Goal: Information Seeking & Learning: Learn about a topic

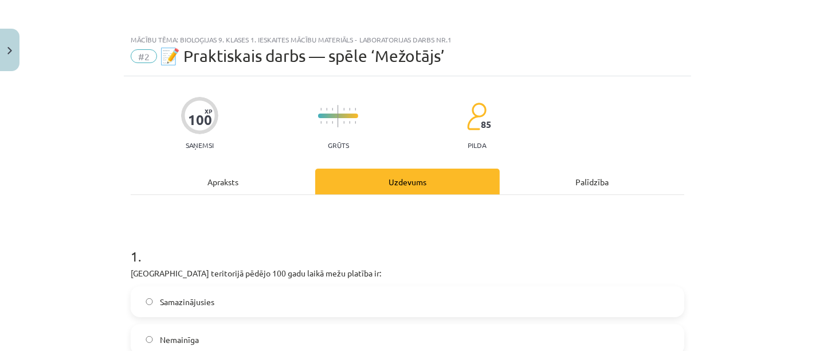
click at [237, 192] on div "Apraksts" at bounding box center [223, 181] width 185 height 26
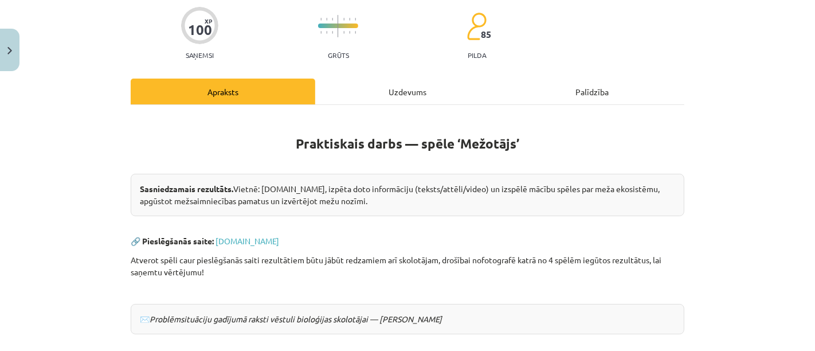
scroll to position [108, 0]
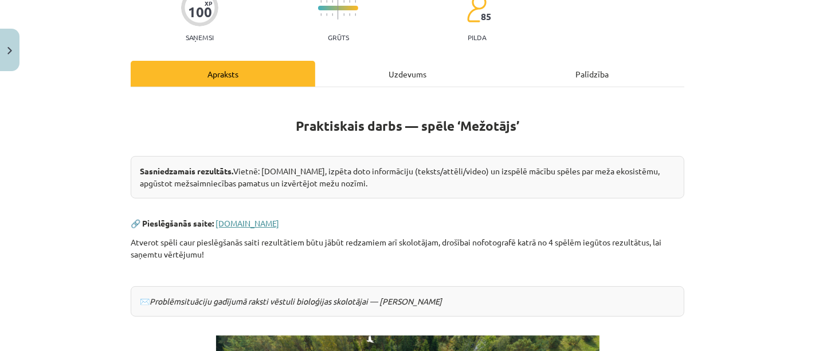
click at [248, 219] on link "www.mezotajs.lv" at bounding box center [247, 223] width 64 height 10
click at [406, 75] on div "Uzdevums" at bounding box center [407, 74] width 185 height 26
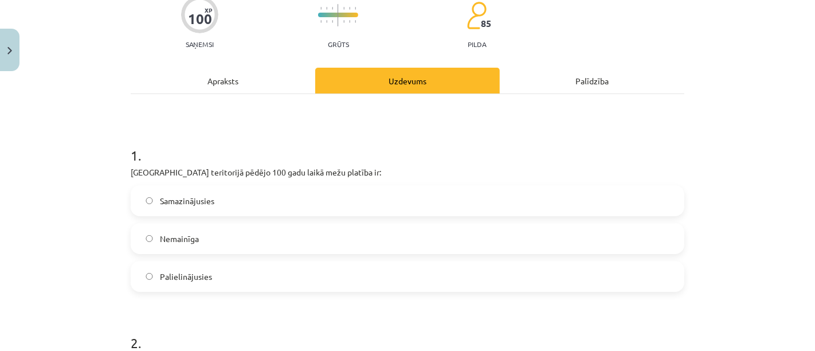
scroll to position [104, 0]
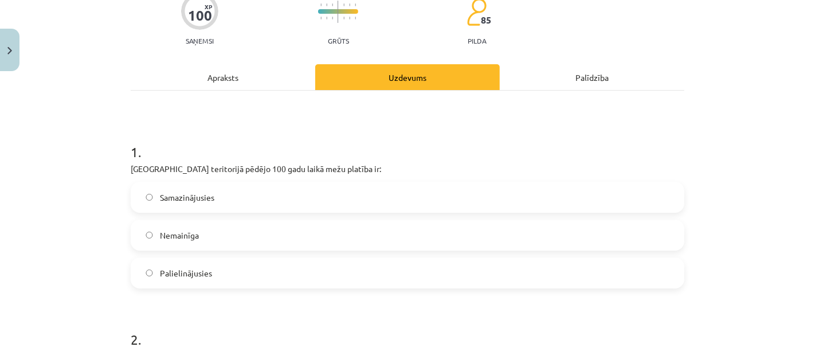
click at [199, 268] on span "Palielinājusies" at bounding box center [186, 273] width 52 height 12
drag, startPoint x: 199, startPoint y: 268, endPoint x: 589, endPoint y: 212, distance: 393.1
click at [589, 212] on div "Samazinājusies Nemainīga Palielinājusies" at bounding box center [408, 235] width 554 height 107
click at [632, 177] on div "1 . Latvijas teritorijā pēdējo 100 gadu laikā mežu platība ir: Samazinājusies N…" at bounding box center [408, 206] width 554 height 164
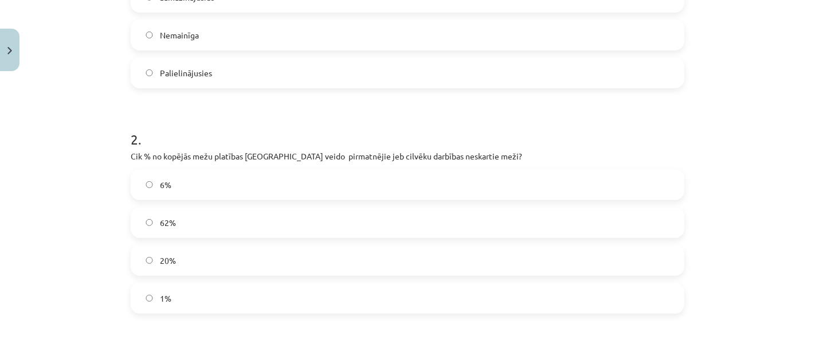
scroll to position [345, 0]
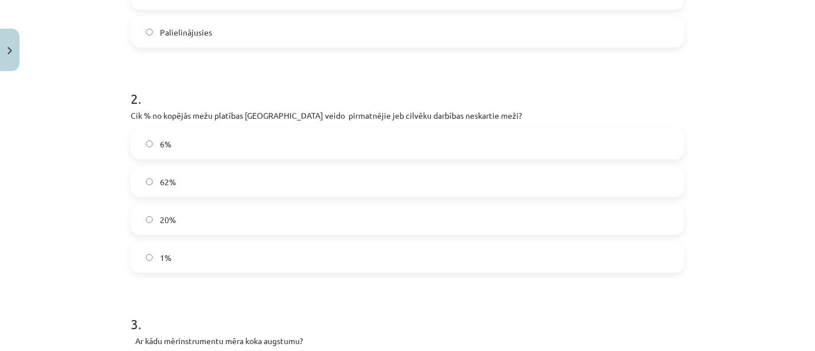
click at [139, 258] on label "1%" at bounding box center [407, 257] width 551 height 29
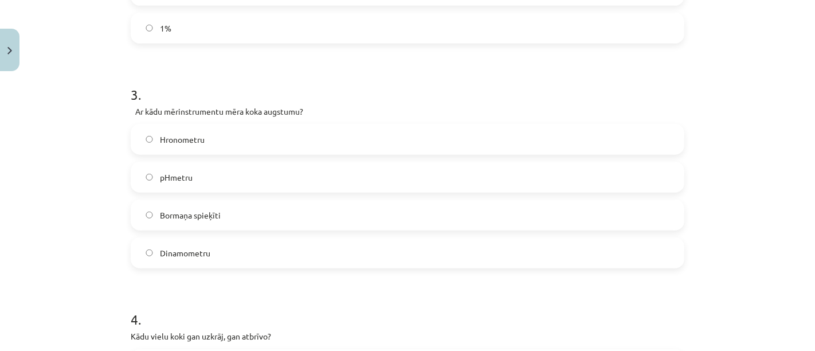
scroll to position [576, 0]
click at [188, 209] on span "Bormaņa spieķīti" at bounding box center [190, 213] width 61 height 12
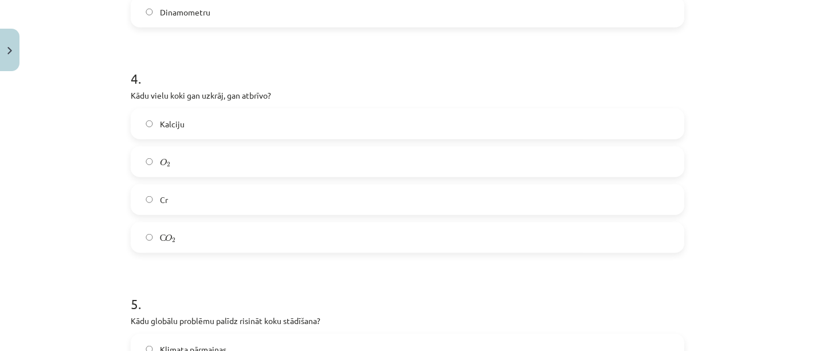
scroll to position [818, 0]
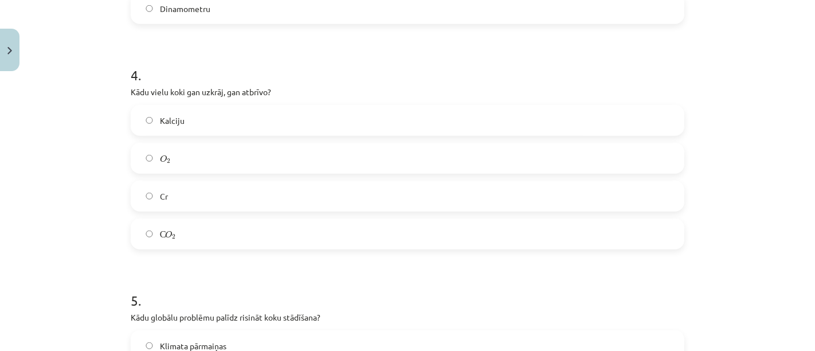
click at [229, 146] on label "O 2 O 2" at bounding box center [407, 158] width 551 height 29
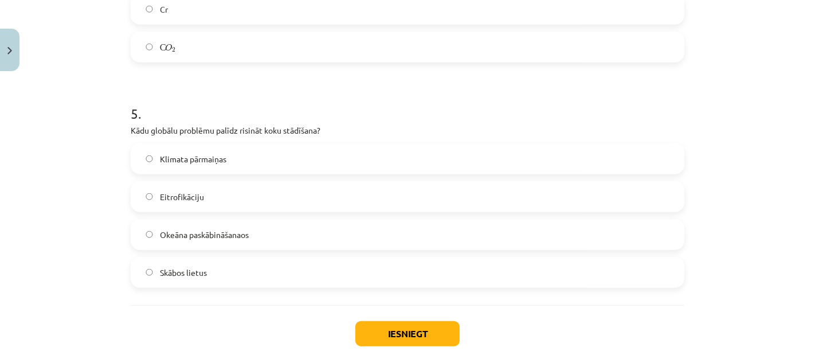
scroll to position [1010, 0]
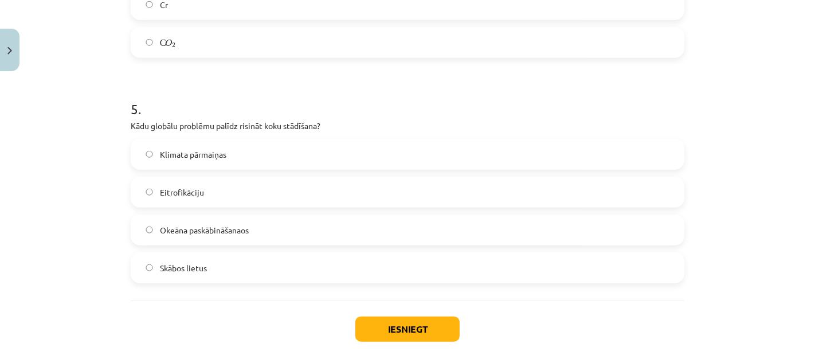
click at [198, 152] on span "Klimata pārmaiņas" at bounding box center [193, 154] width 66 height 12
click at [417, 328] on button "Iesniegt" at bounding box center [407, 328] width 104 height 25
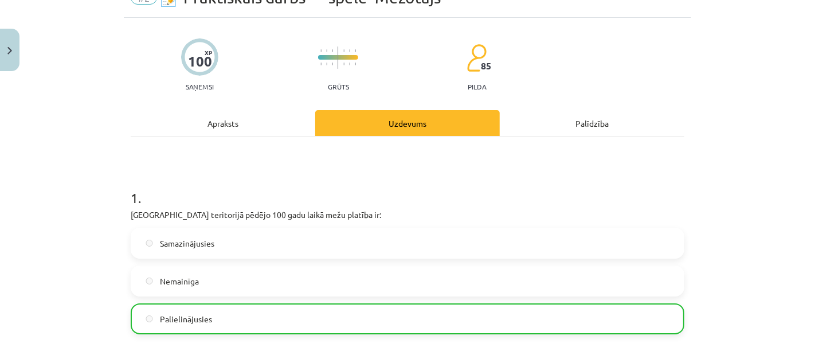
scroll to position [0, 0]
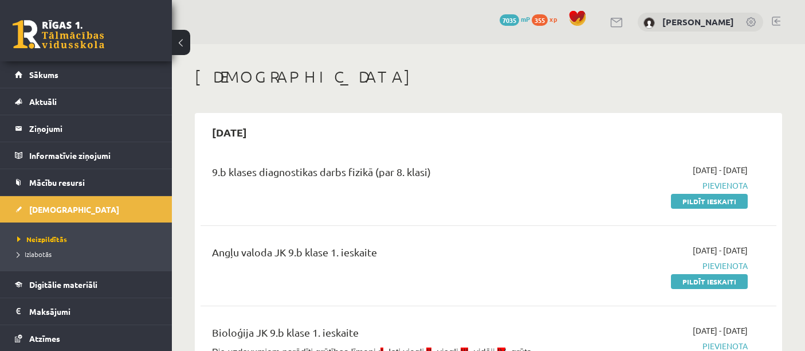
scroll to position [284, 0]
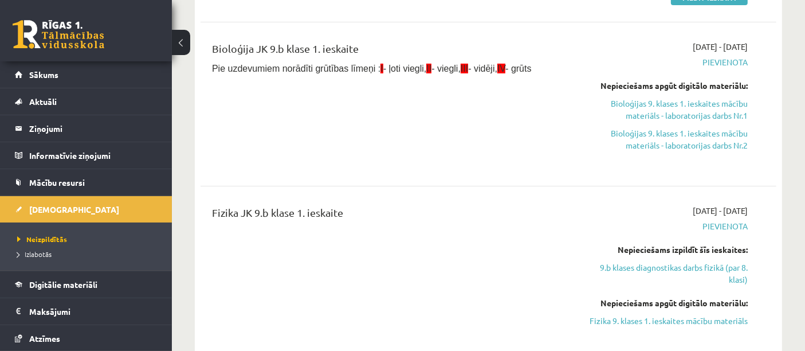
drag, startPoint x: 685, startPoint y: 109, endPoint x: 444, endPoint y: 34, distance: 252.7
click at [685, 109] on link "Bioloģijas 9. klases 1. ieskaites mācību materiāls - laboratorijas darbs Nr.1" at bounding box center [664, 109] width 167 height 24
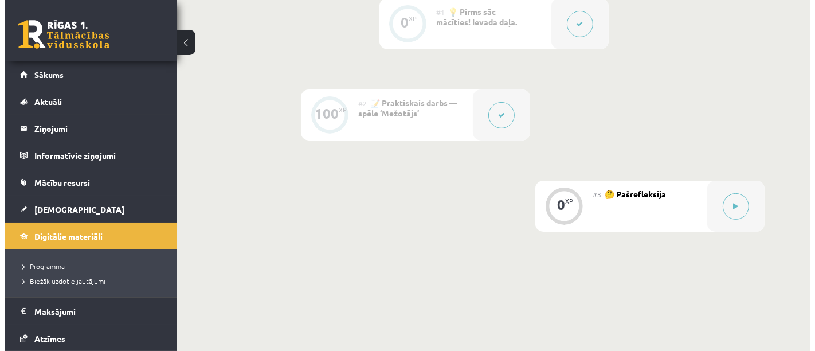
scroll to position [318, 0]
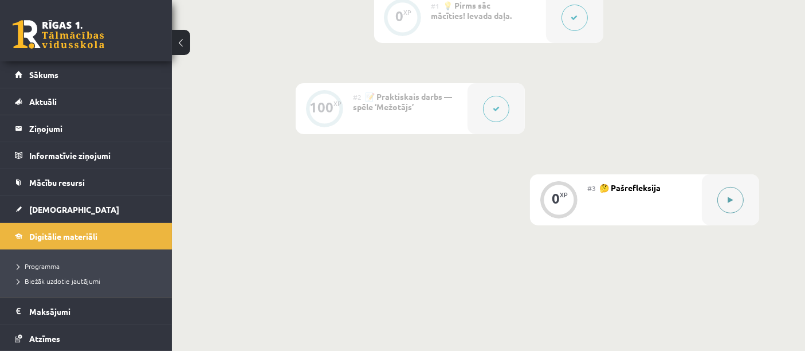
click at [711, 197] on div at bounding box center [730, 199] width 57 height 51
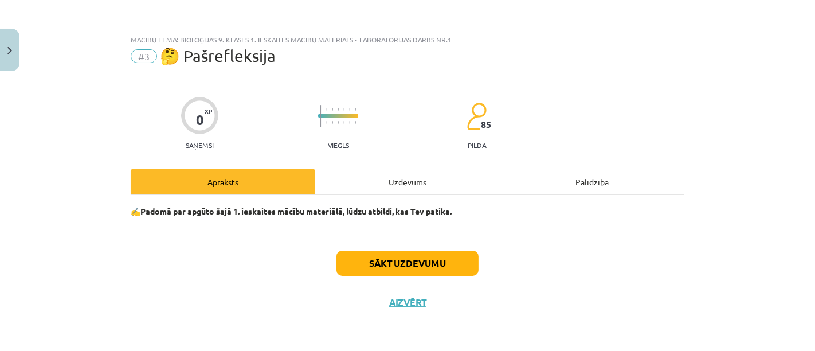
click at [445, 189] on div "Uzdevums" at bounding box center [407, 181] width 185 height 26
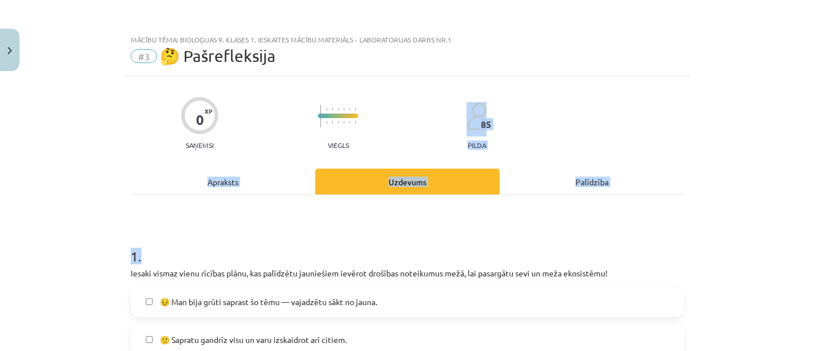
drag, startPoint x: 794, startPoint y: 124, endPoint x: 804, endPoint y: 205, distance: 81.3
click at [804, 205] on div "Mācību tēma: Bioloģijas 9. klases 1. ieskaites mācību materiāls - laboratorijas…" at bounding box center [407, 175] width 815 height 351
click at [715, 232] on div "Mācību tēma: Bioloģijas 9. klases 1. ieskaites mācību materiāls - laboratorijas…" at bounding box center [407, 175] width 815 height 351
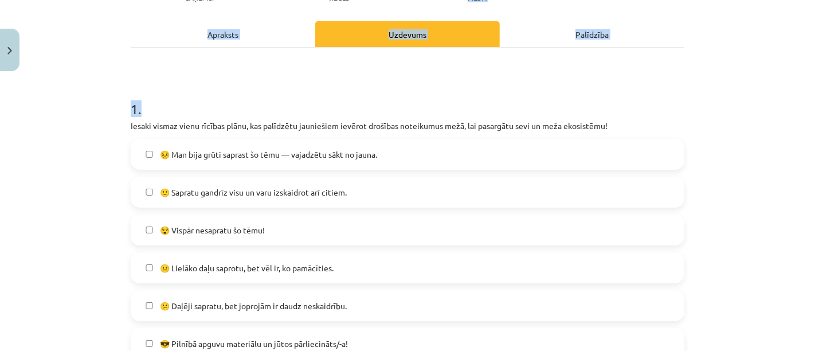
click at [750, 170] on div "Mācību tēma: Bioloģijas 9. klases 1. ieskaites mācību materiāls - laboratorijas…" at bounding box center [407, 175] width 815 height 351
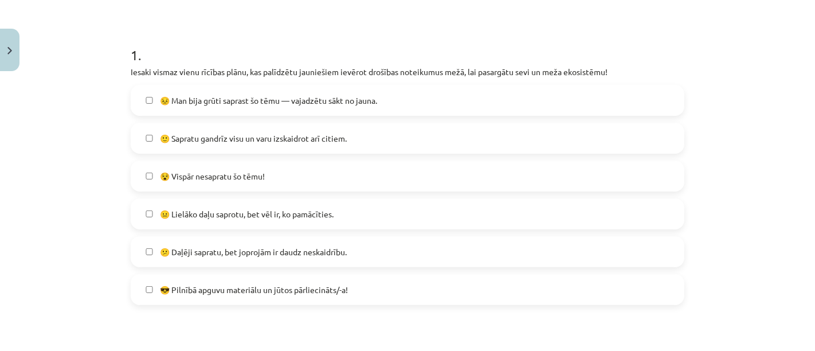
scroll to position [205, 0]
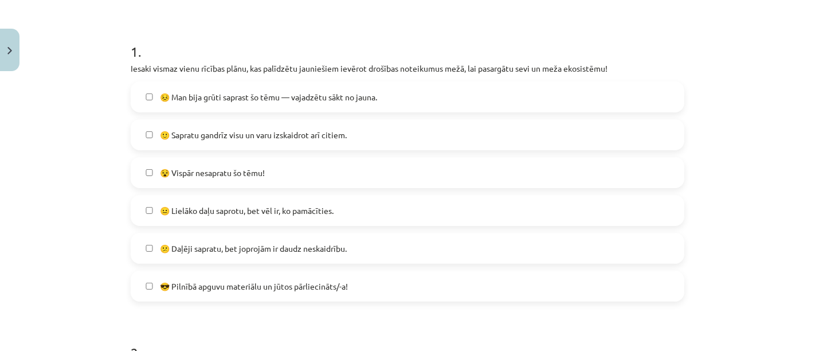
click at [168, 135] on span "🙂 Sapratu gandrīz visu un varu izskaidrot arī citiem." at bounding box center [253, 135] width 187 height 12
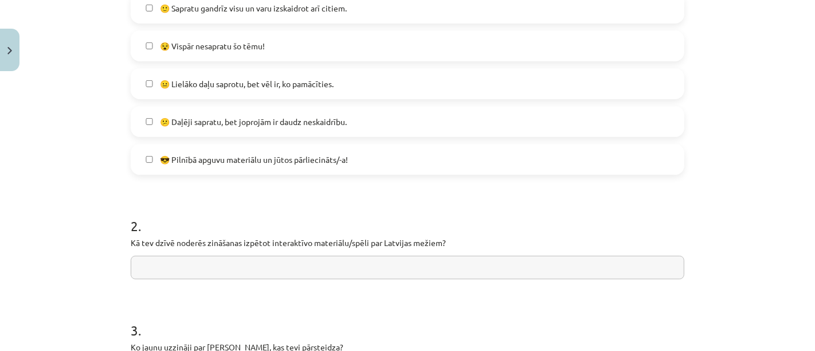
scroll to position [489, 0]
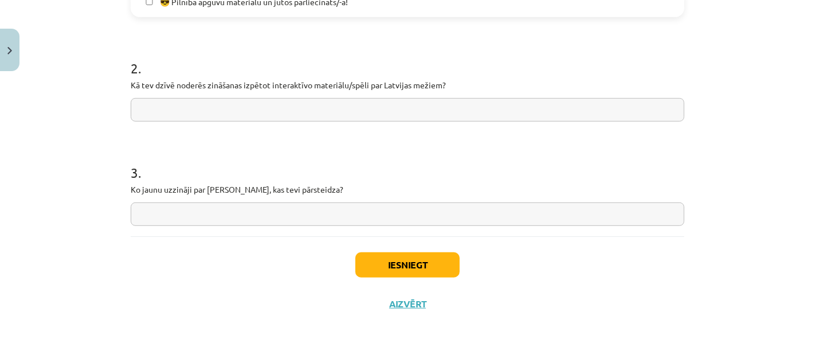
click at [311, 113] on input "text" at bounding box center [408, 109] width 554 height 23
click at [345, 98] on input "text" at bounding box center [408, 109] width 554 height 23
type input "**********"
click at [271, 218] on input "text" at bounding box center [408, 213] width 554 height 23
type input "**********"
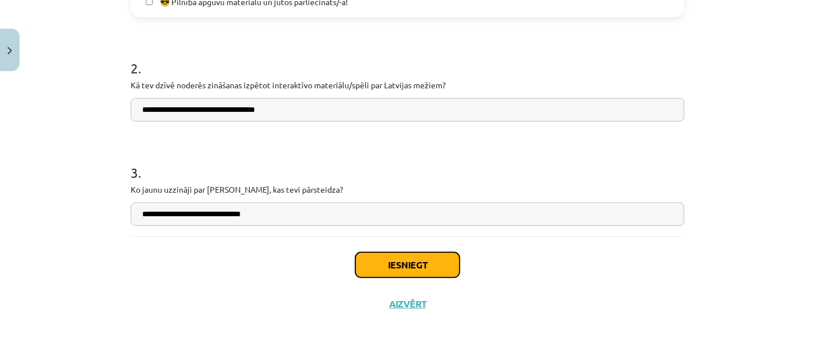
click at [420, 268] on button "Iesniegt" at bounding box center [407, 264] width 104 height 25
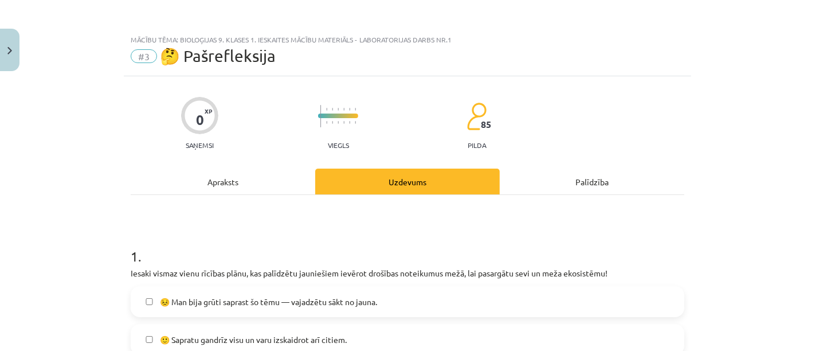
scroll to position [14, 0]
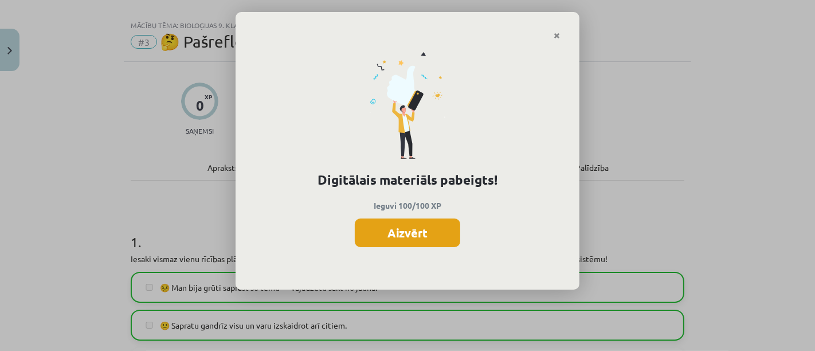
click at [437, 238] on button "Aizvērt" at bounding box center [407, 232] width 105 height 29
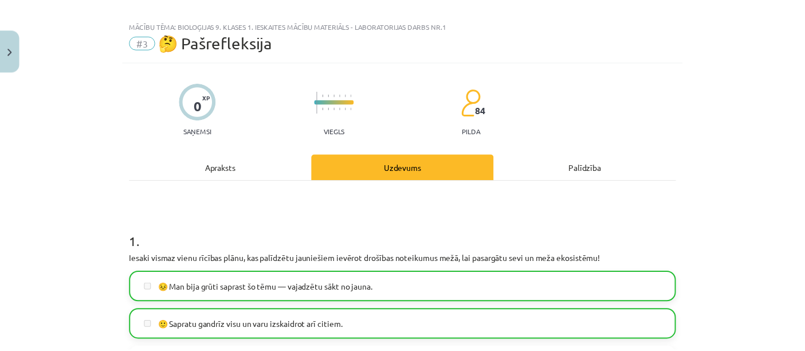
scroll to position [0, 0]
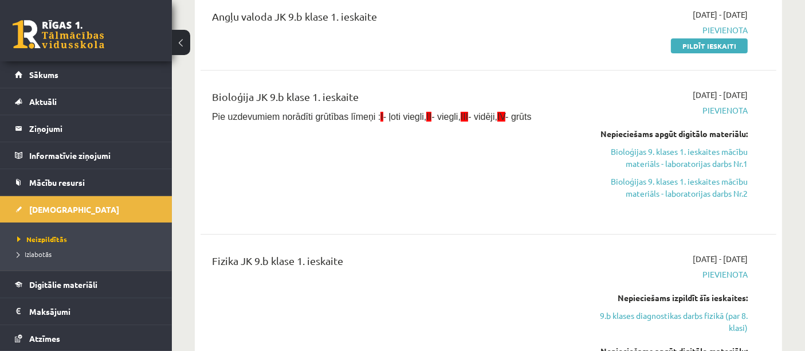
scroll to position [201, 0]
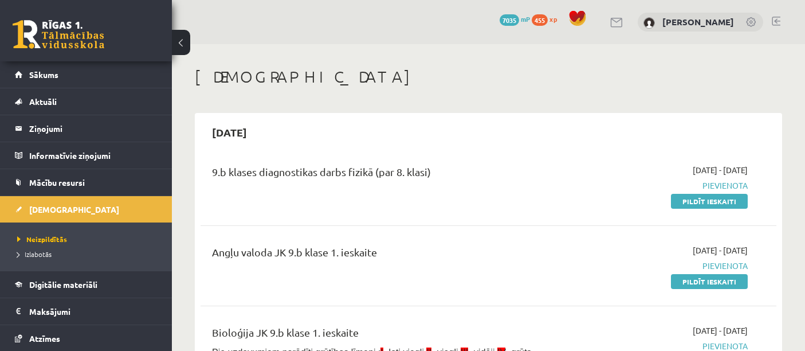
scroll to position [201, 0]
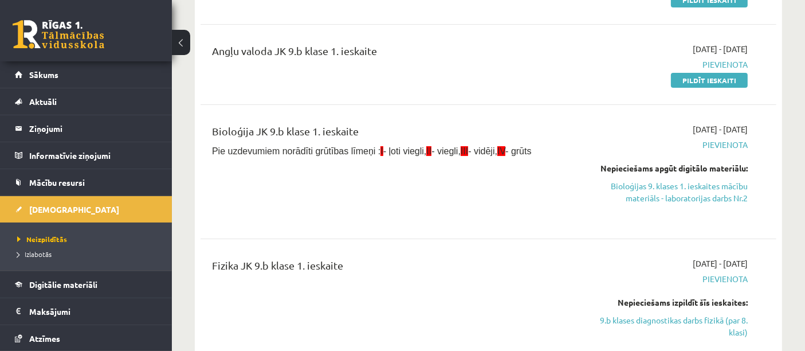
drag, startPoint x: 635, startPoint y: 192, endPoint x: 452, endPoint y: 40, distance: 238.1
click at [636, 192] on link "Bioloģijas 9. klases 1. ieskaites mācību materiāls - laboratorijas darbs Nr.2" at bounding box center [664, 192] width 167 height 24
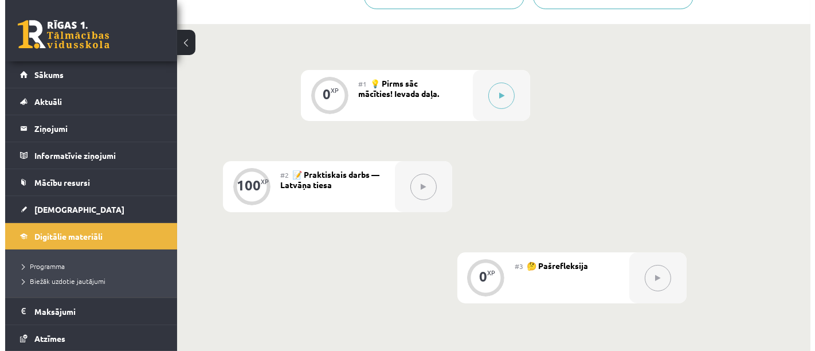
scroll to position [228, 0]
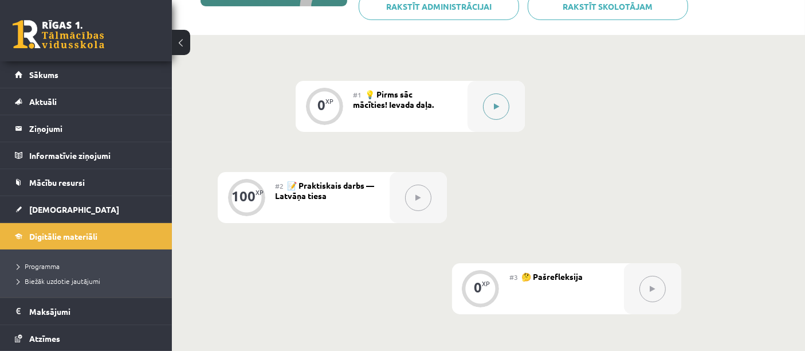
click at [480, 103] on div at bounding box center [496, 106] width 57 height 51
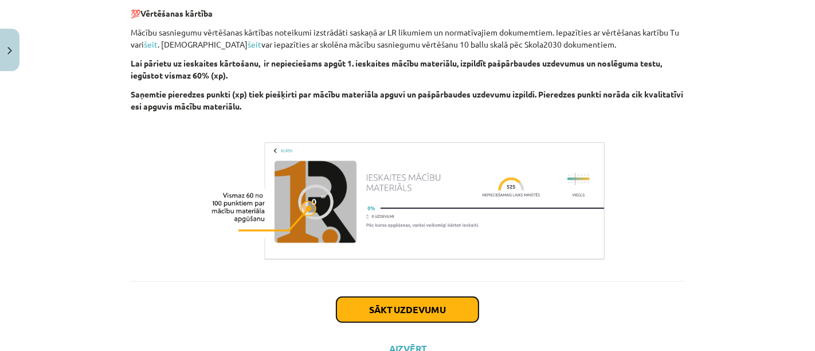
click at [381, 308] on button "Sākt uzdevumu" at bounding box center [407, 309] width 142 height 25
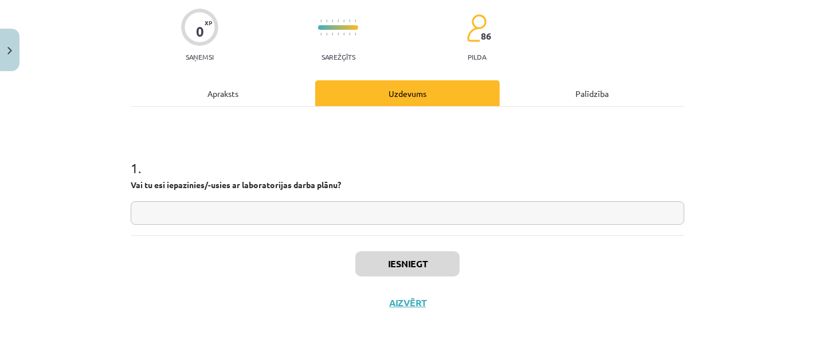
scroll to position [28, 0]
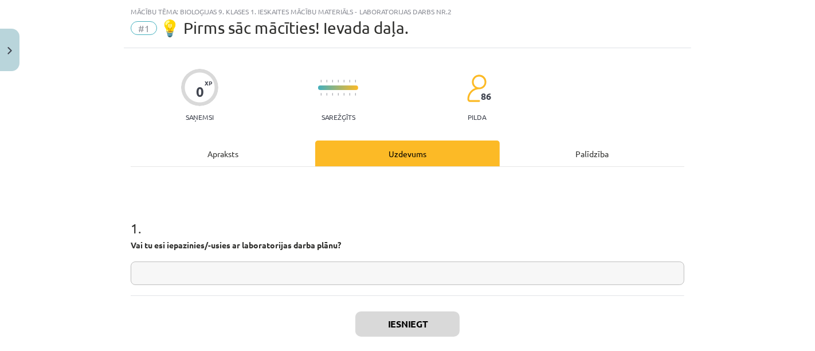
click at [319, 280] on input "text" at bounding box center [408, 272] width 554 height 23
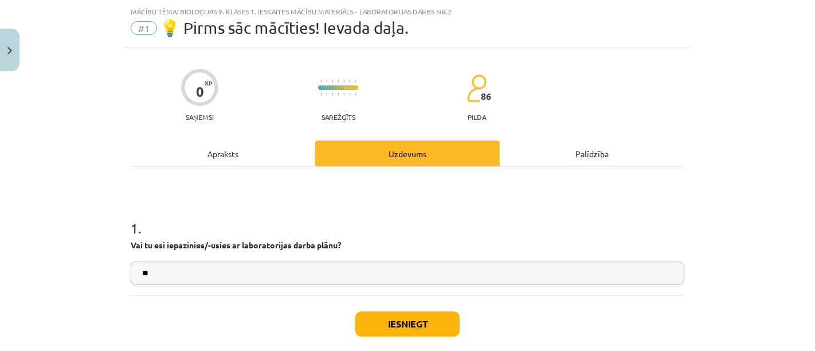
type input "**"
click at [415, 332] on button "Iesniegt" at bounding box center [407, 323] width 104 height 25
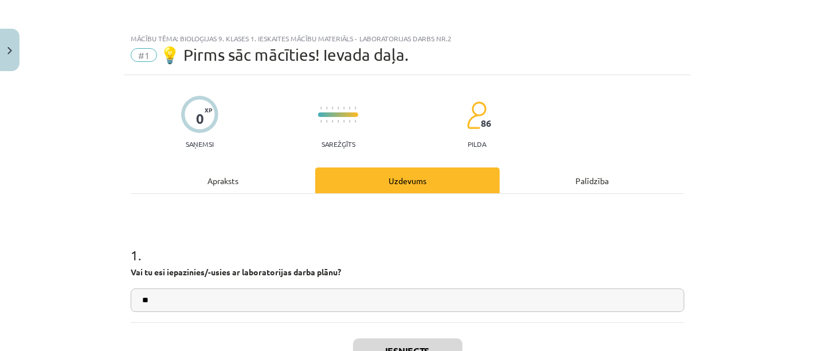
scroll to position [0, 0]
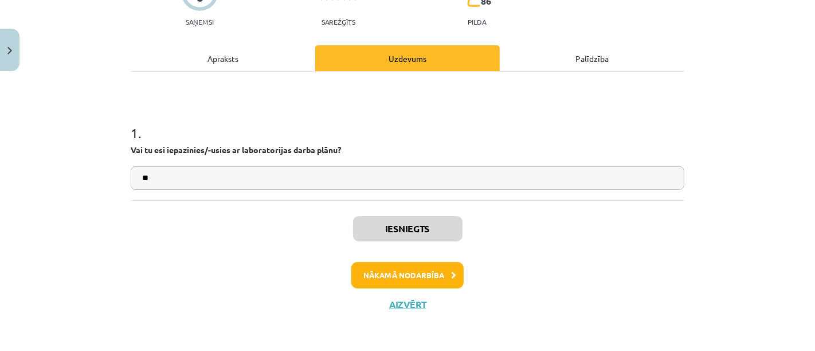
click at [675, 293] on div "Iesniegts Nākamā nodarbība Aizvērt" at bounding box center [408, 258] width 554 height 117
click at [413, 273] on button "Nākamā nodarbība" at bounding box center [407, 275] width 112 height 26
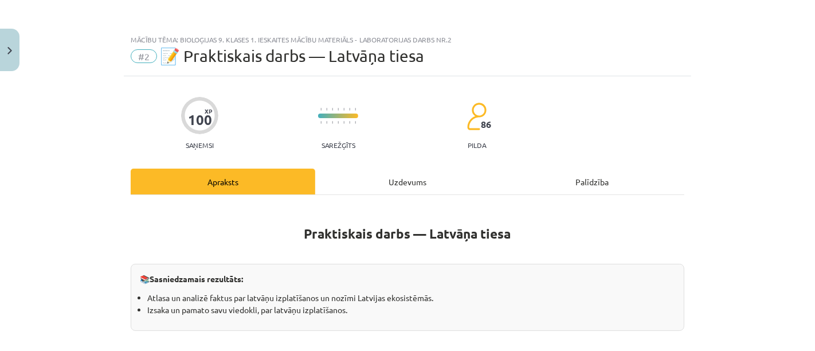
click at [395, 180] on div "Uzdevums" at bounding box center [407, 181] width 185 height 26
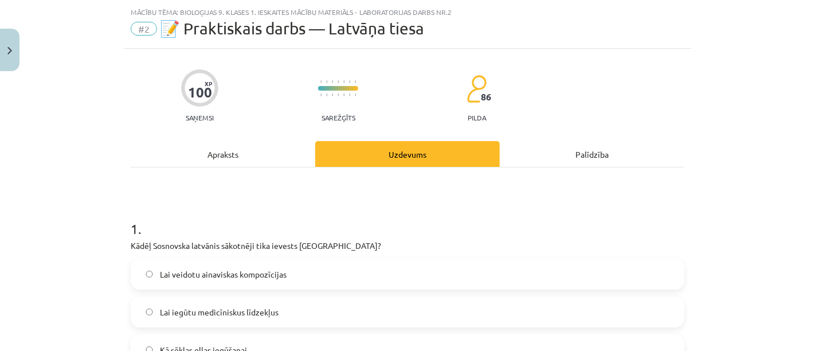
scroll to position [28, 0]
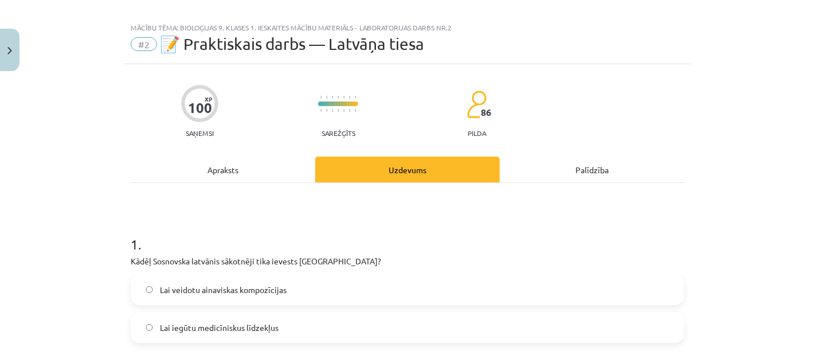
click at [260, 170] on div "Apraksts" at bounding box center [223, 169] width 185 height 26
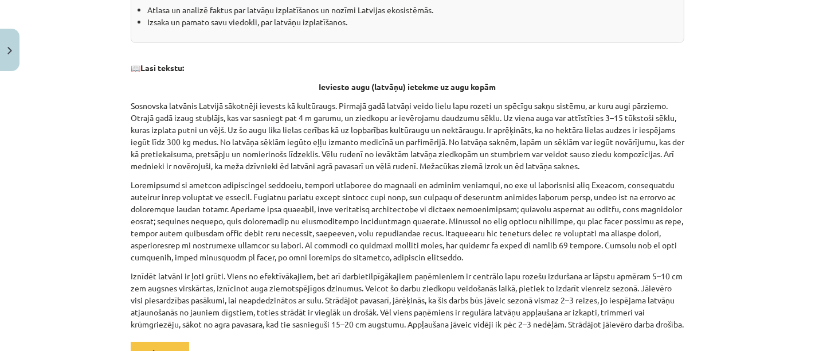
scroll to position [288, 0]
drag, startPoint x: 367, startPoint y: 84, endPoint x: 402, endPoint y: 84, distance: 35.5
click at [402, 84] on strong "Ieviesto augu (latvāņu) ietekme uz augu kopām" at bounding box center [407, 86] width 177 height 10
copy strong "(latvāņu)"
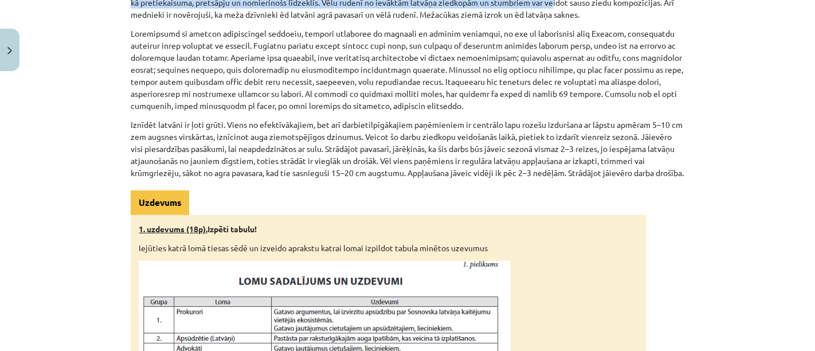
scroll to position [424, 0]
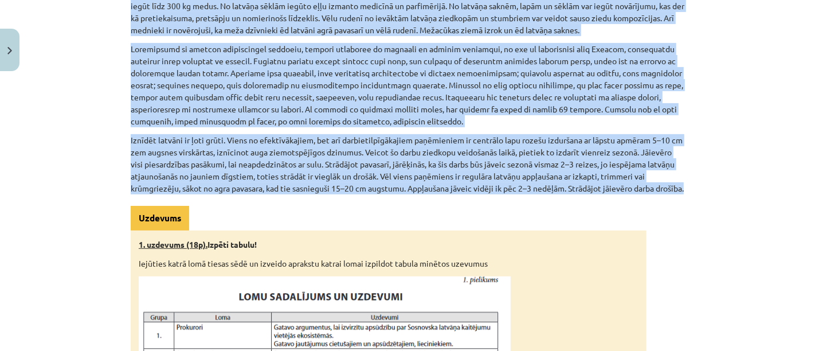
drag, startPoint x: 125, startPoint y: 104, endPoint x: 635, endPoint y: 201, distance: 519.2
click at [635, 201] on div "100 XP Saņemsi Sarežģīts 86 pilda Apraksts Uzdevums Palīdzība Praktiskais darbs…" at bounding box center [407, 351] width 567 height 1397
copy div "Sosnovska latvānis Latvijā sākotnēji ievests kā kultūraugs. Pirmajā gadā latvāņ…"
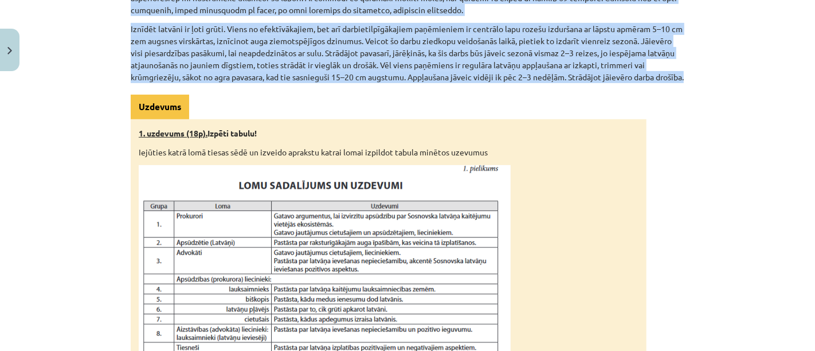
scroll to position [548, 0]
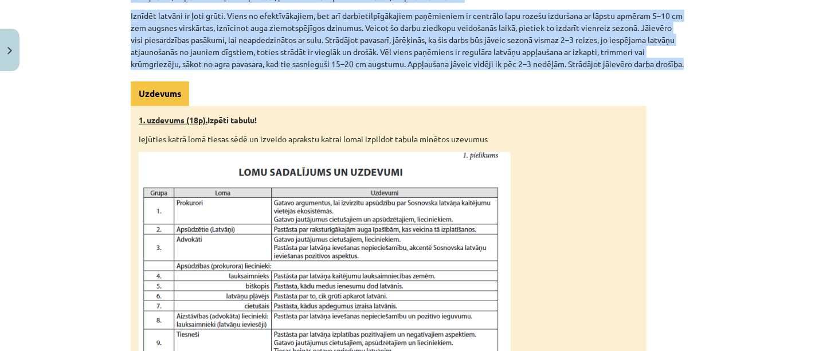
drag, startPoint x: 303, startPoint y: 240, endPoint x: 244, endPoint y: 181, distance: 83.5
click at [244, 181] on img at bounding box center [325, 257] width 372 height 210
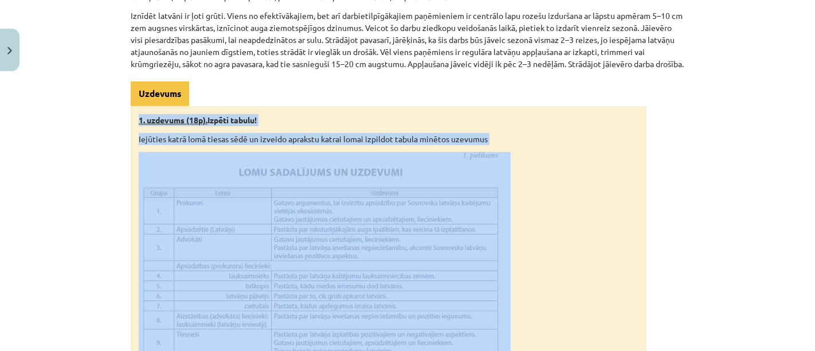
drag, startPoint x: 132, startPoint y: 132, endPoint x: 480, endPoint y: 270, distance: 373.8
copy div "1. uzdevums (18p). Izpēti tabulu! Iejūties katrā lomā tiesas sēdē un izveido ap…"
drag, startPoint x: 304, startPoint y: 224, endPoint x: 114, endPoint y: 176, distance: 196.1
click at [114, 176] on div "Mācību tēma: Bioloģijas 9. klases 1. ieskaites mācību materiāls - laboratorijas…" at bounding box center [407, 175] width 815 height 351
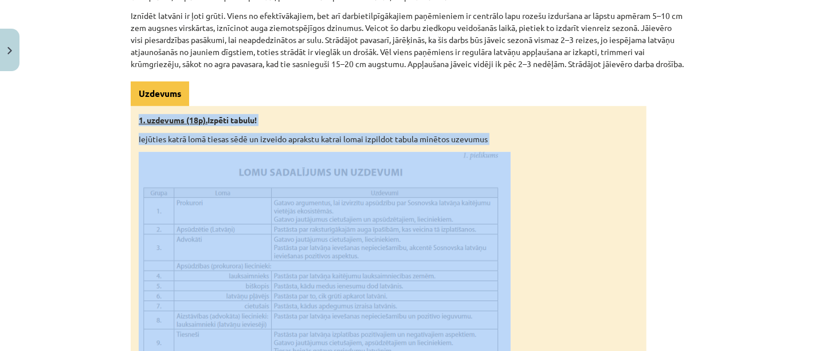
click at [561, 217] on p at bounding box center [389, 257] width 500 height 210
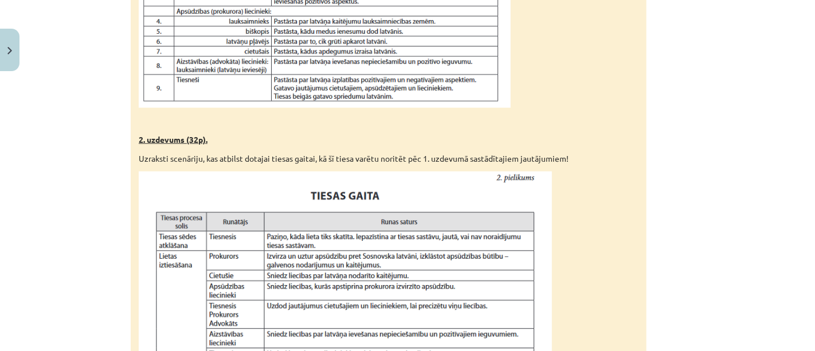
scroll to position [816, 0]
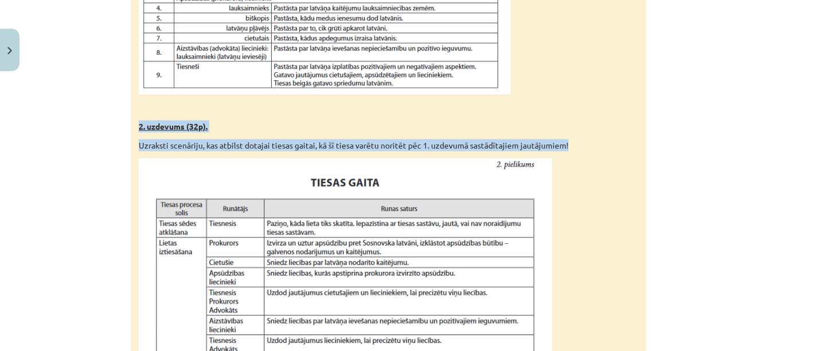
drag, startPoint x: 135, startPoint y: 135, endPoint x: 572, endPoint y: 156, distance: 437.8
click at [572, 156] on div "1. uzdevums (18p). Izpēti tabulu! Iejūties katrā lomā tiesas sēdē un izveido ap…" at bounding box center [389, 193] width 516 height 710
copy div "2. uzdevums (32p). Uzraksti scenāriju, kas atbilst dotajai tiesas gaitai, kā šī…"
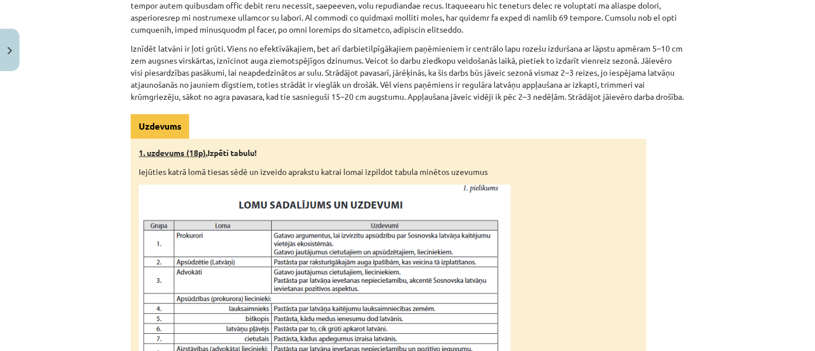
scroll to position [517, 0]
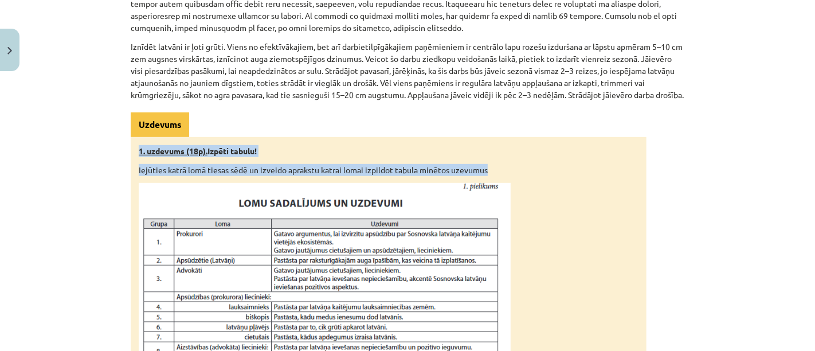
drag, startPoint x: 132, startPoint y: 160, endPoint x: 493, endPoint y: 178, distance: 361.0
copy div "1. uzdevums (18p). Izpēti tabulu! Iejūties katrā lomā tiesas sēdē un izveido ap…"
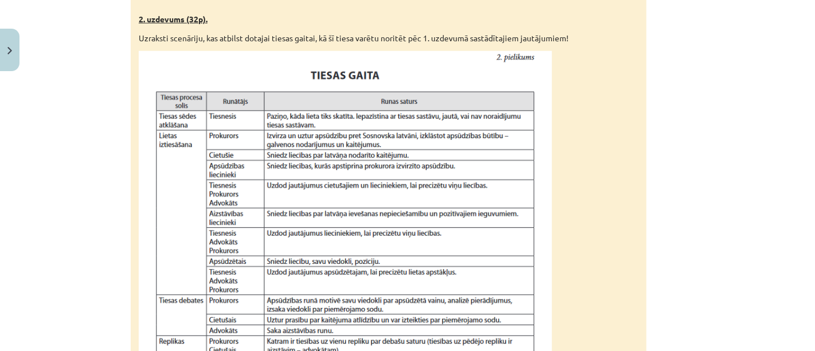
scroll to position [923, 0]
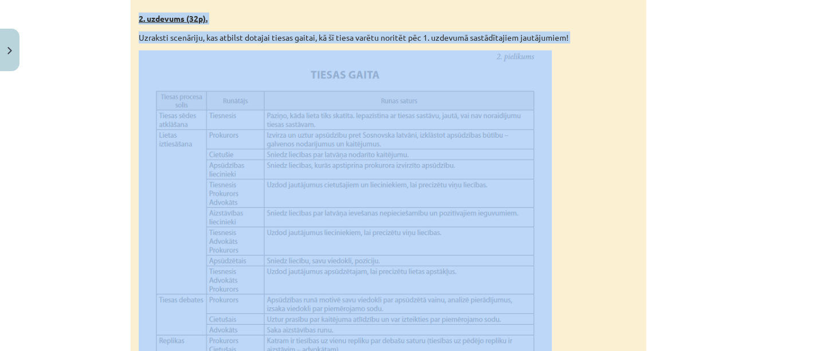
drag, startPoint x: 131, startPoint y: 30, endPoint x: 523, endPoint y: 65, distance: 393.6
click at [523, 65] on div "1. uzdevums (18p). Izpēti tabulu! Iejūties katrā lomā tiesas sēdē un izveido ap…" at bounding box center [389, 86] width 516 height 710
click at [613, 44] on p "Uzraksti scenāriju, kas atbilst dotajai tiesas gaitai, kā šī tiesa varētu norit…" at bounding box center [389, 38] width 500 height 12
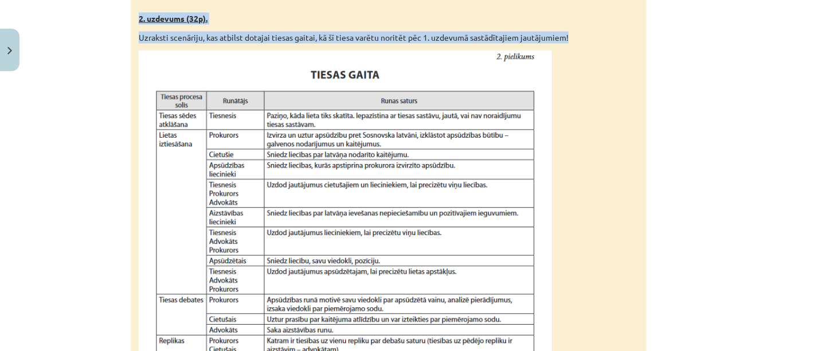
drag, startPoint x: 135, startPoint y: 29, endPoint x: 572, endPoint y: 46, distance: 437.1
click at [572, 46] on div "1. uzdevums (18p). Izpēti tabulu! Iejūties katrā lomā tiesas sēdē un izveido ap…" at bounding box center [389, 86] width 516 height 710
copy div "2. uzdevums (32p). Uzraksti scenāriju, kas atbilst dotajai tiesas gaitai, kā šī…"
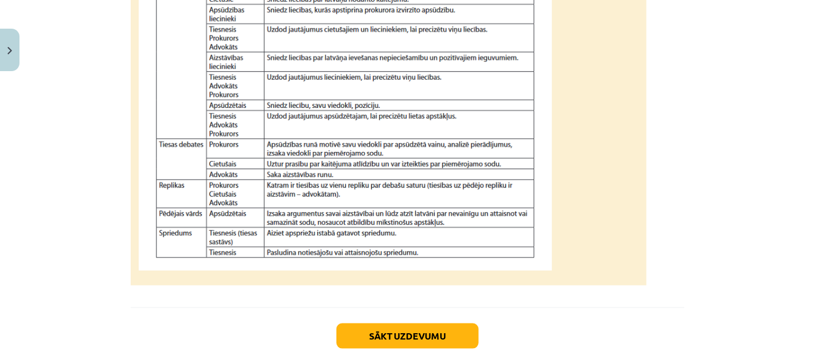
scroll to position [1161, 0]
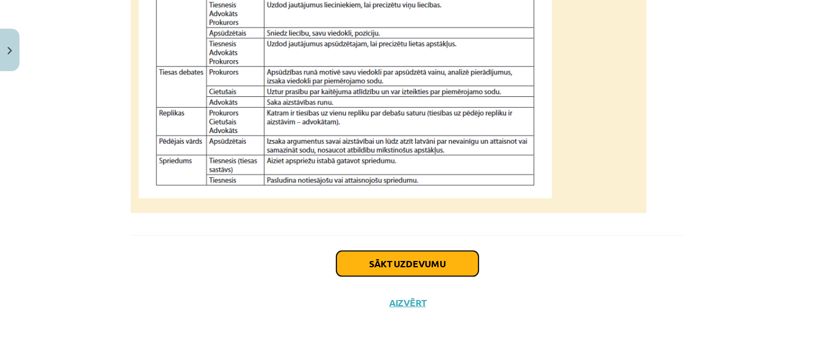
click at [439, 263] on button "Sākt uzdevumu" at bounding box center [407, 263] width 142 height 25
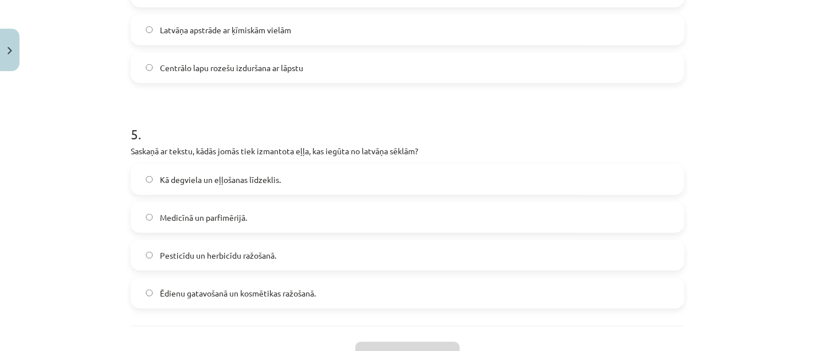
scroll to position [1112, 0]
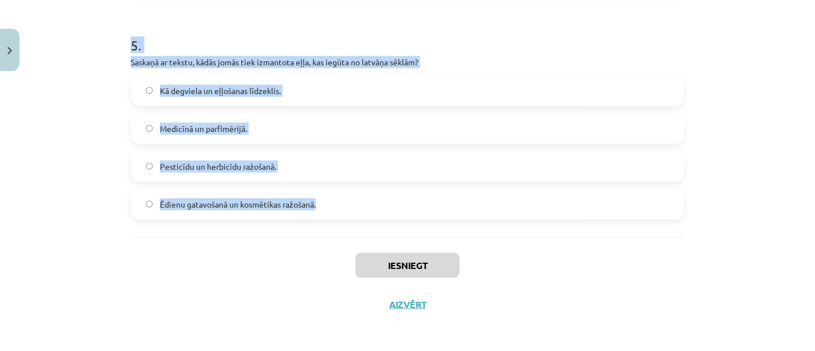
drag, startPoint x: 124, startPoint y: 87, endPoint x: 355, endPoint y: 191, distance: 253.2
copy form "1 . Kādēļ Sosnovska latvānis sākotnēji tika ievests Latvijā? Lai veidotu ainavi…"
click at [602, 116] on label "Medicīnā un parfimērijā." at bounding box center [407, 128] width 551 height 29
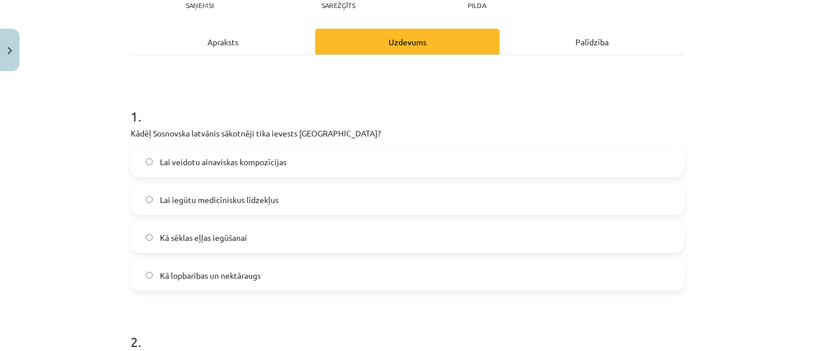
scroll to position [140, 0]
click at [227, 269] on span "Kā lopbarības un nektāraugs" at bounding box center [210, 275] width 101 height 12
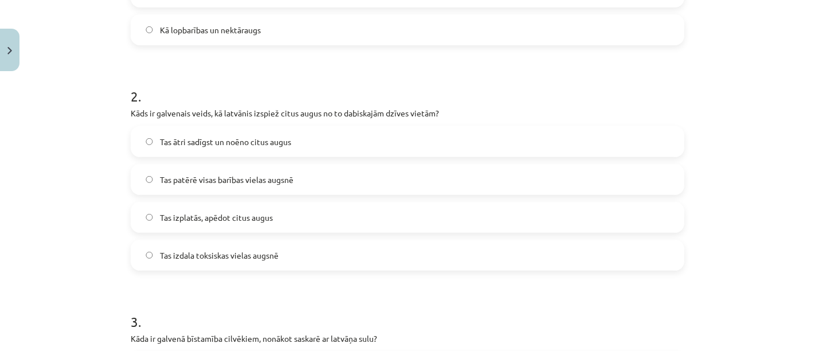
scroll to position [383, 0]
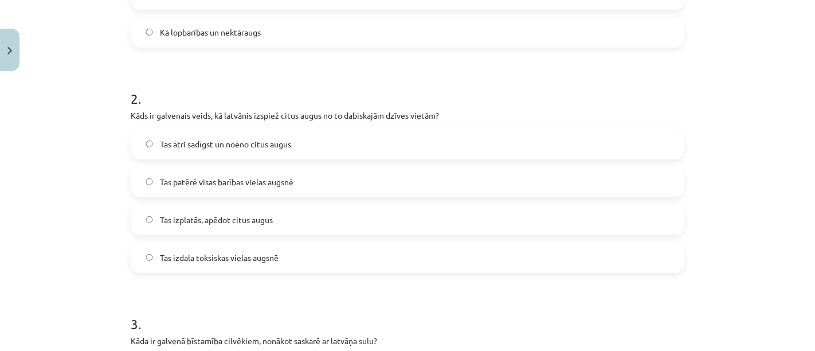
click at [293, 140] on label "Tas ātri sadīgst un noēno citus augus" at bounding box center [407, 144] width 551 height 29
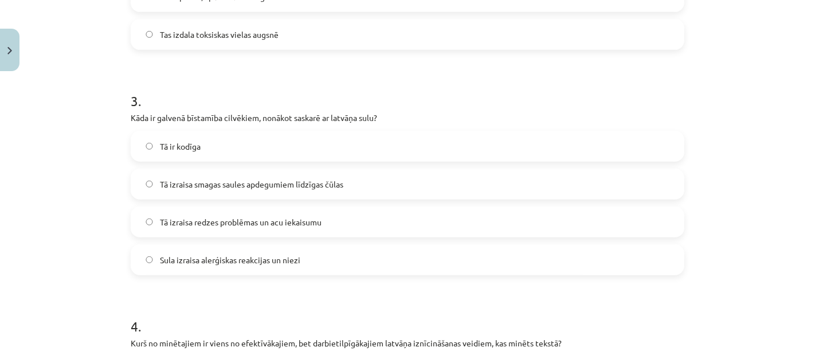
scroll to position [653, 0]
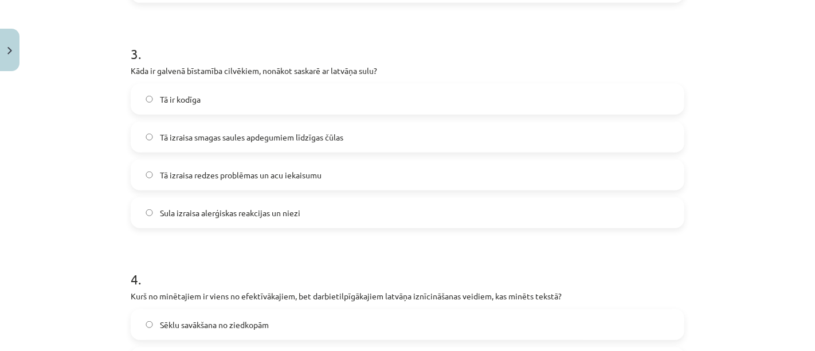
click at [331, 134] on span "Tā izraisa smagas saules apdegumiem līdzīgas čūlas" at bounding box center [251, 137] width 183 height 12
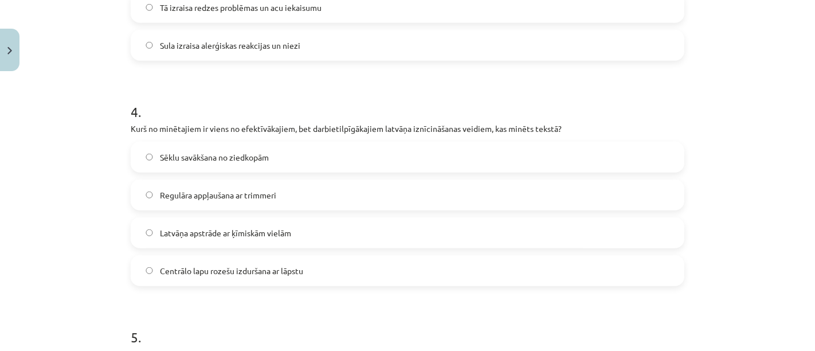
scroll to position [818, 0]
click at [661, 278] on label "Centrālo lapu rozešu izduršana ar lāpstu" at bounding box center [407, 272] width 551 height 29
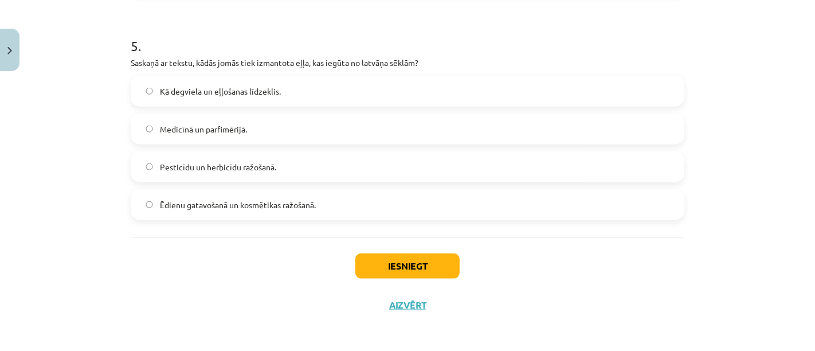
scroll to position [1112, 0]
click at [387, 274] on button "Iesniegt" at bounding box center [407, 265] width 104 height 25
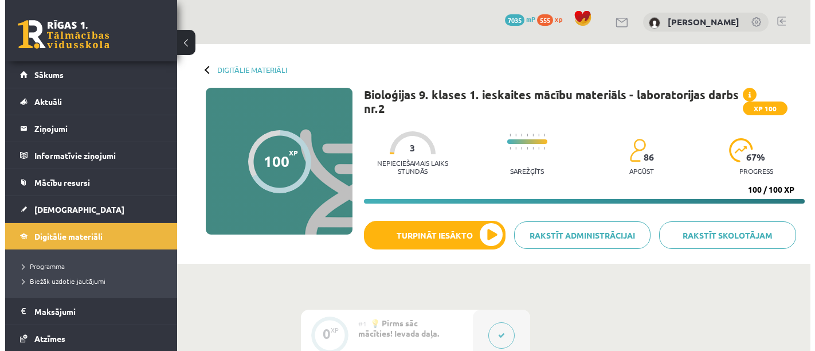
scroll to position [228, 0]
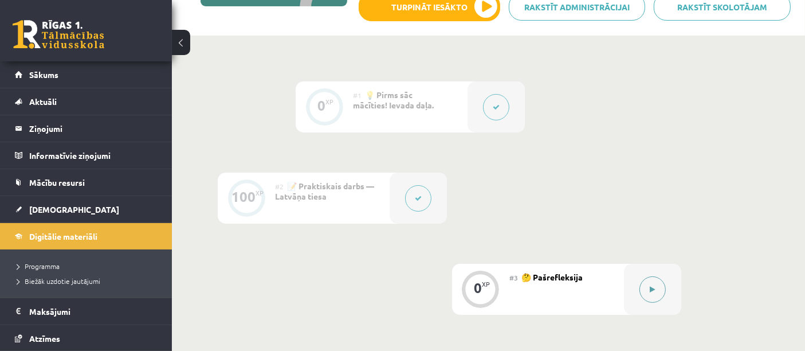
click at [645, 286] on button at bounding box center [653, 289] width 26 height 26
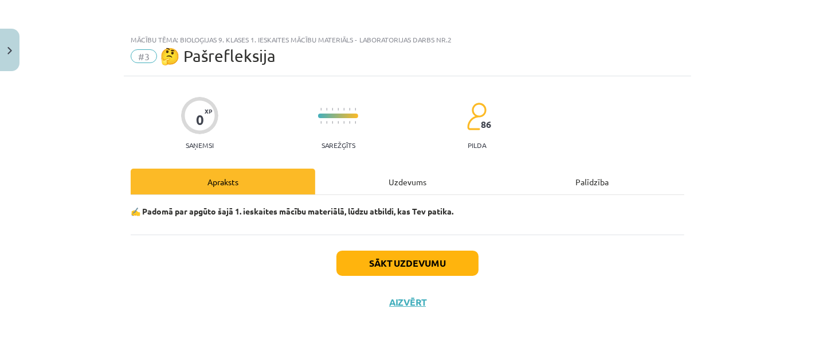
click at [395, 189] on div "Uzdevums" at bounding box center [407, 181] width 185 height 26
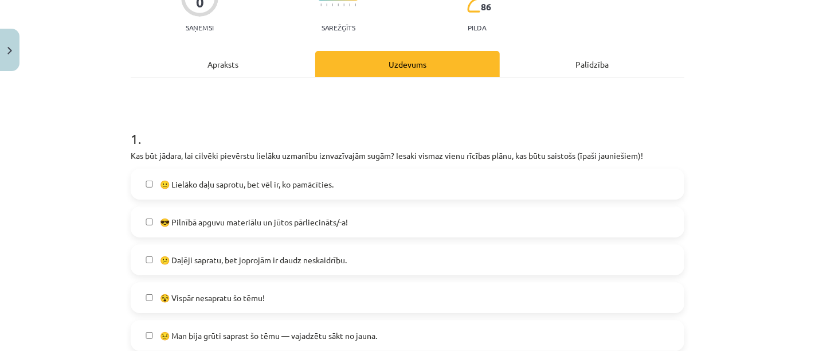
scroll to position [130, 0]
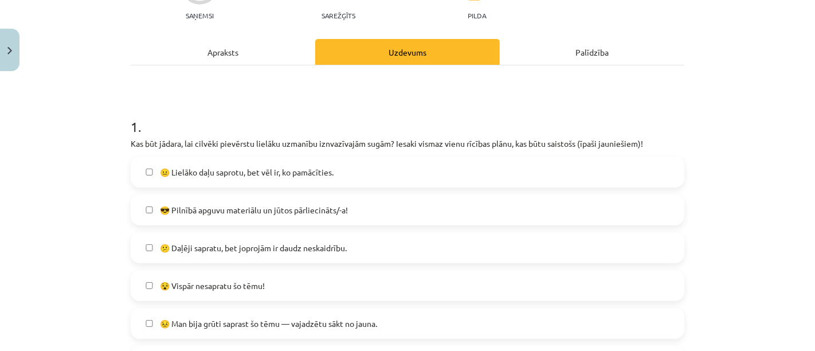
click at [348, 197] on label "😎 Pilnībā apguvu materiālu un jūtos pārliecināts/-a!" at bounding box center [407, 209] width 551 height 29
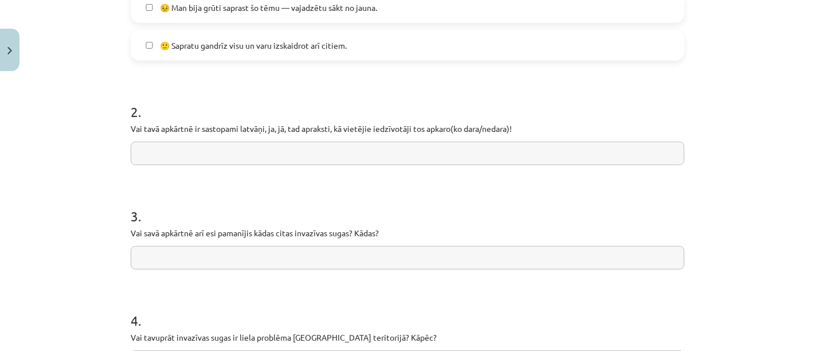
scroll to position [448, 0]
